Goal: Information Seeking & Learning: Find specific fact

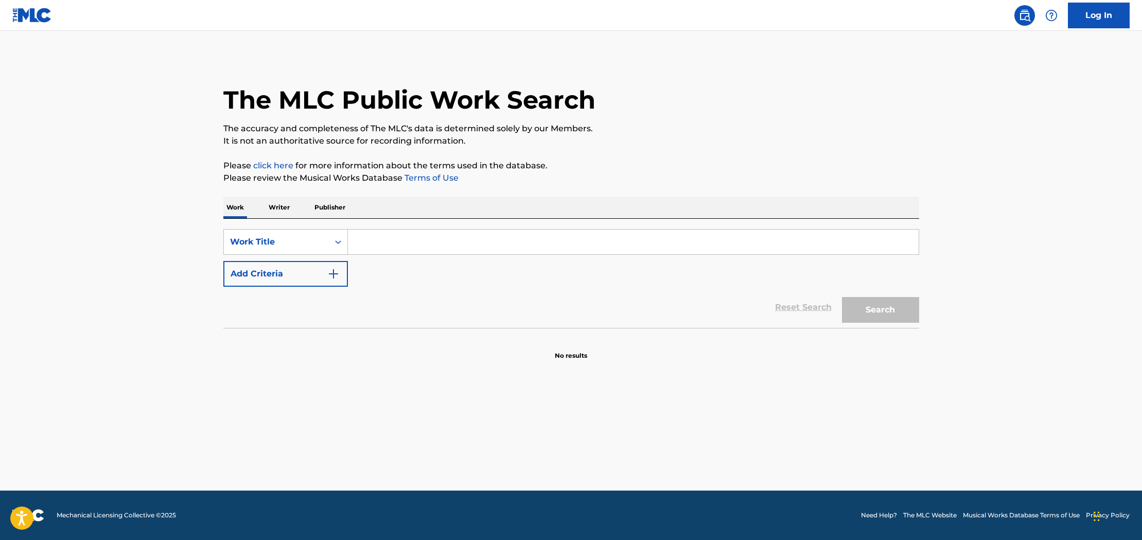
click at [405, 236] on input "Search Form" at bounding box center [633, 242] width 571 height 25
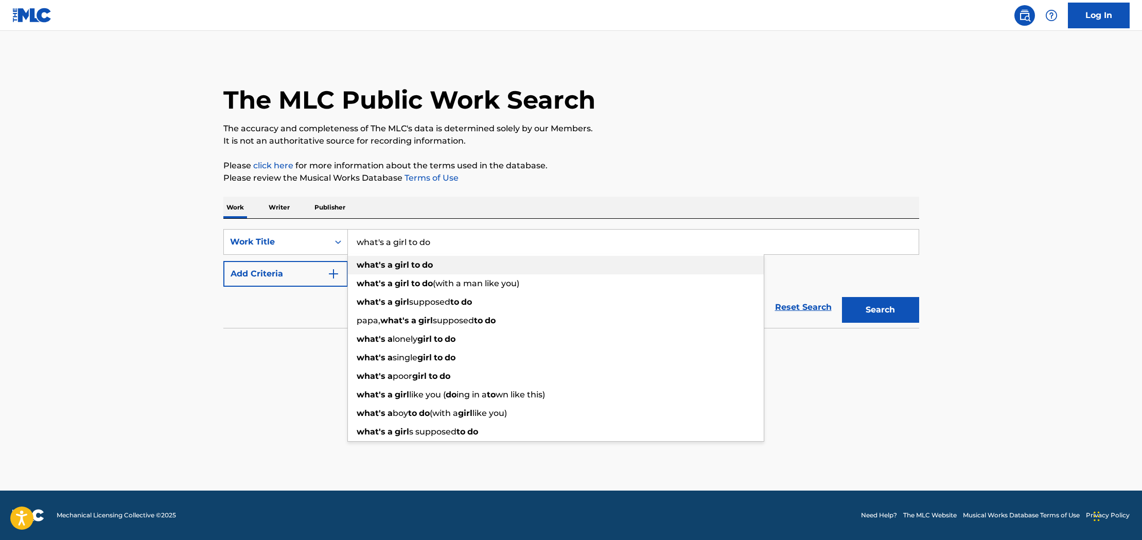
type input "what's a girl to do"
click at [427, 261] on strong "do" at bounding box center [427, 265] width 11 height 10
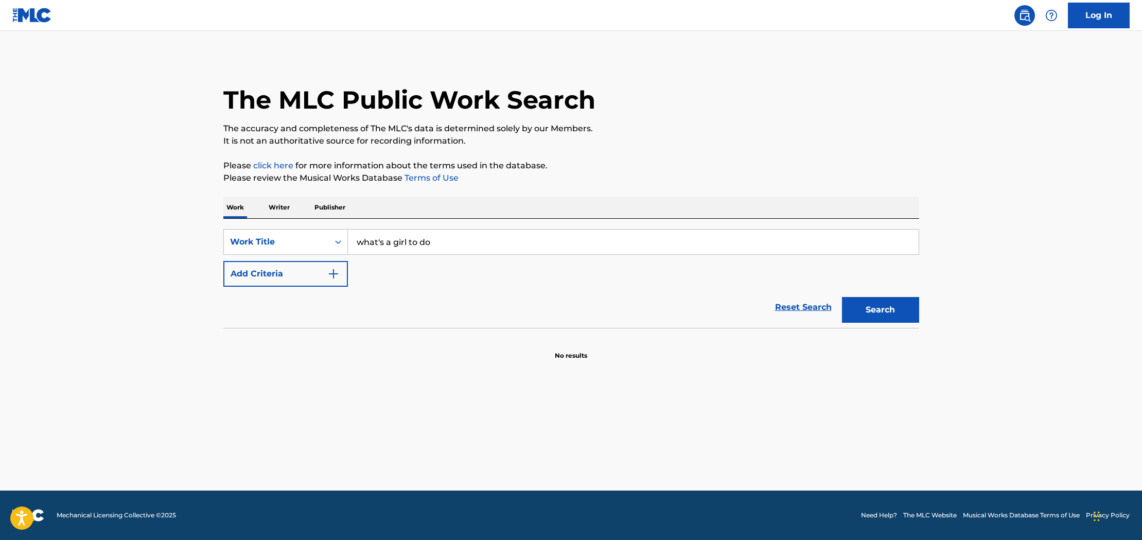
click at [323, 281] on button "Add Criteria" at bounding box center [285, 274] width 125 height 26
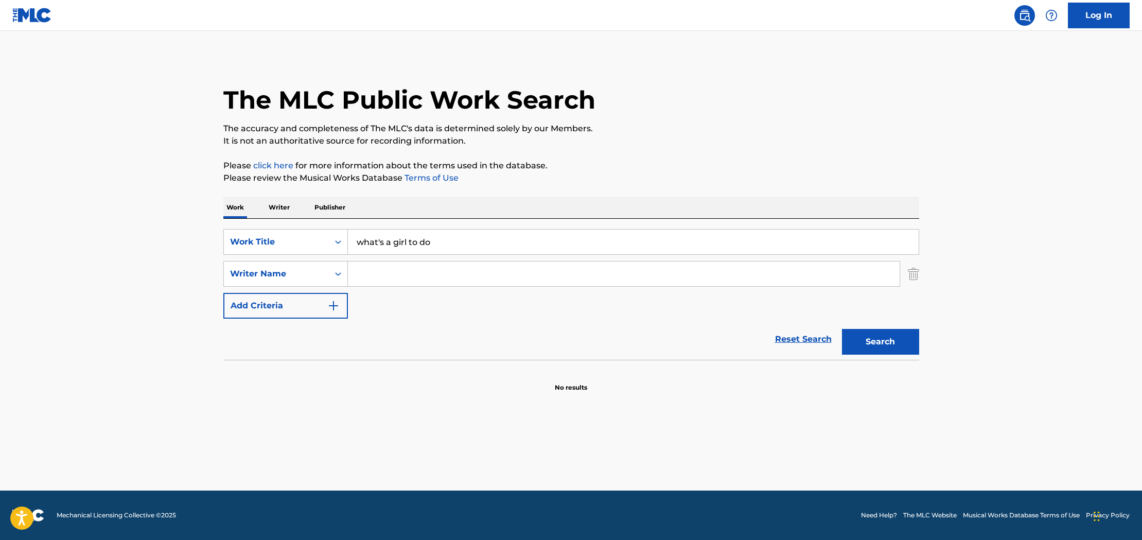
click at [412, 272] on input "Search Form" at bounding box center [624, 273] width 552 height 25
type input "bas bron"
click at [842, 329] on button "Search" at bounding box center [880, 342] width 77 height 26
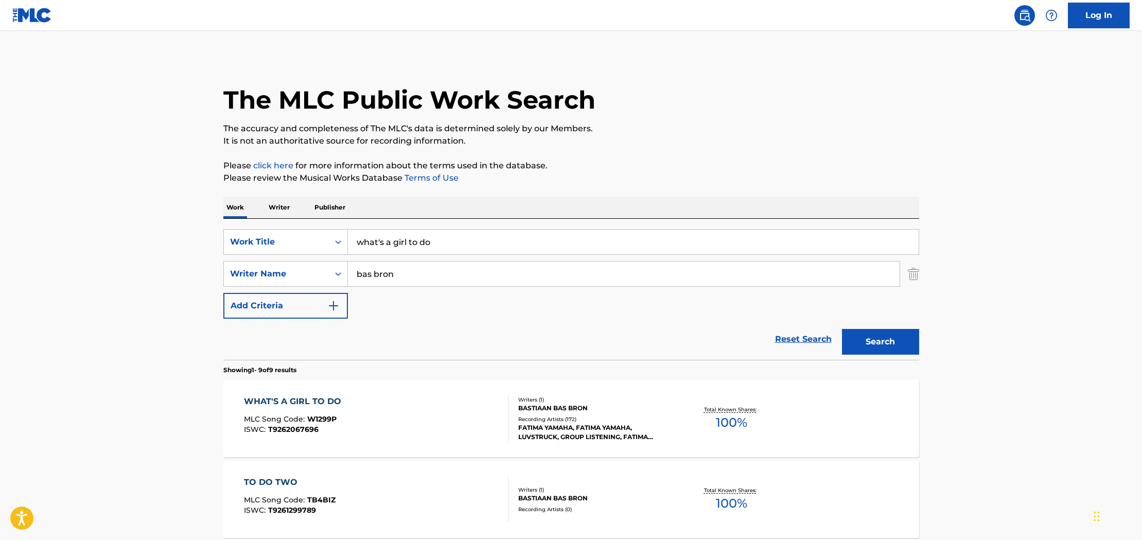
click at [445, 429] on div "WHAT'S A GIRL TO DO MLC Song Code : W1299P ISWC : T9262067696" at bounding box center [376, 418] width 265 height 46
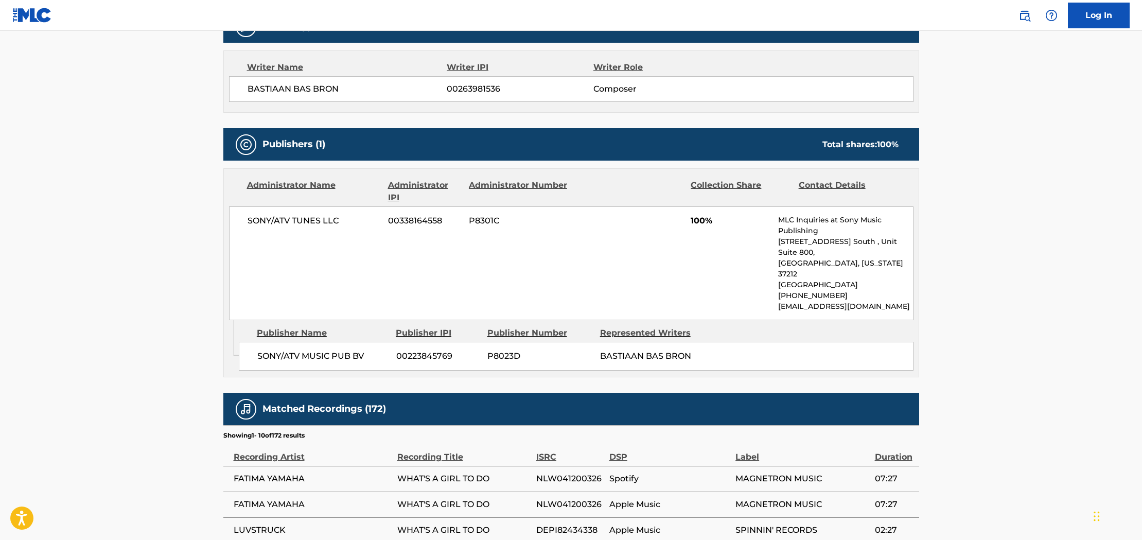
scroll to position [351, 0]
